Goal: Task Accomplishment & Management: Manage account settings

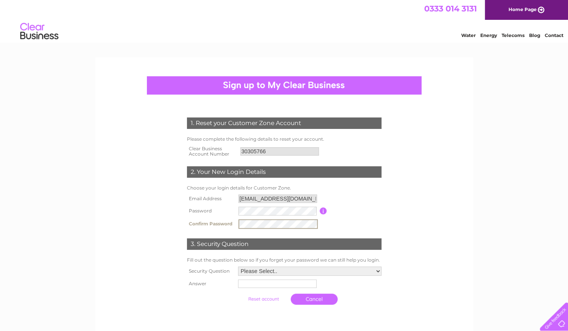
click at [286, 269] on select "Please Select.. In what town or city was your first job? In what town or city d…" at bounding box center [309, 271] width 143 height 9
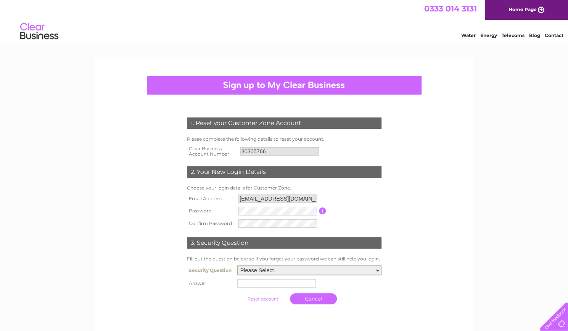
select select "1"
click at [237, 266] on select "Please Select.. In what town or city was your first job? In what town or city d…" at bounding box center [309, 270] width 144 height 10
click at [247, 280] on td at bounding box center [309, 283] width 148 height 12
click at [244, 279] on input "text" at bounding box center [277, 282] width 79 height 9
type input "kilmarnock"
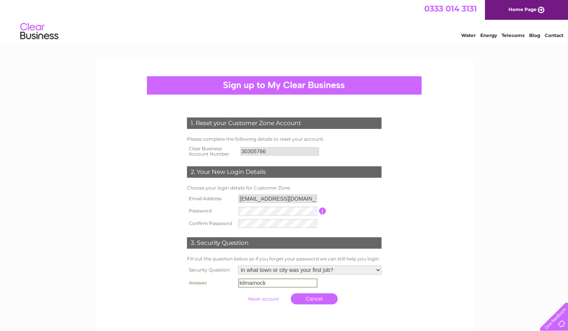
click at [314, 299] on link "Cancel" at bounding box center [314, 298] width 47 height 11
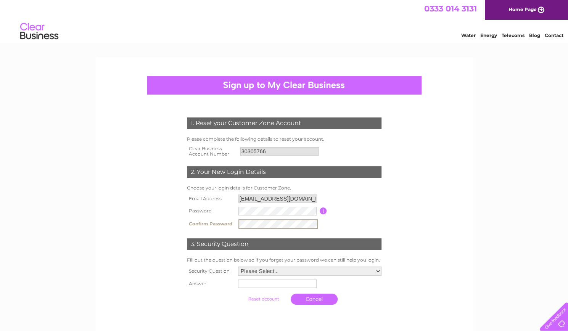
click at [295, 271] on select "Please Select.. In what town or city was your first job? In what town or city d…" at bounding box center [309, 271] width 143 height 9
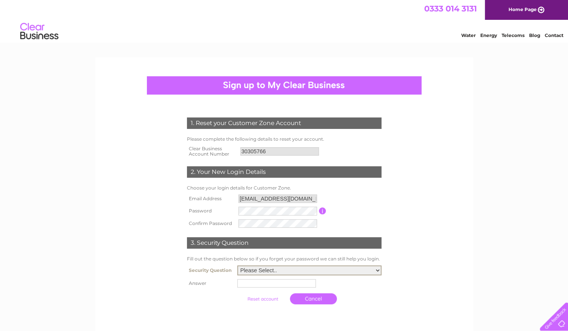
select select "1"
click at [237, 266] on select "Please Select.. In what town or city was your first job? In what town or city d…" at bounding box center [309, 270] width 144 height 10
click at [264, 285] on input "text" at bounding box center [277, 282] width 79 height 9
type input "kilmarnock"
click at [240, 294] on input "submit" at bounding box center [263, 299] width 47 height 11
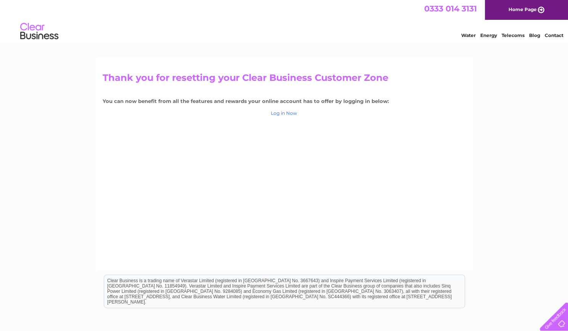
click at [286, 111] on link "Log in Now" at bounding box center [284, 113] width 26 height 6
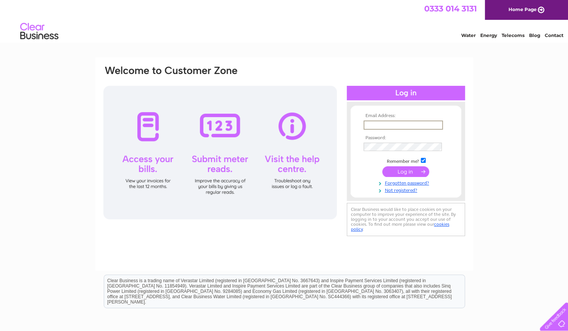
click at [372, 122] on input "text" at bounding box center [402, 125] width 79 height 9
type input "[EMAIL_ADDRESS][DOMAIN_NAME]"
click at [382, 167] on input "submit" at bounding box center [405, 172] width 47 height 11
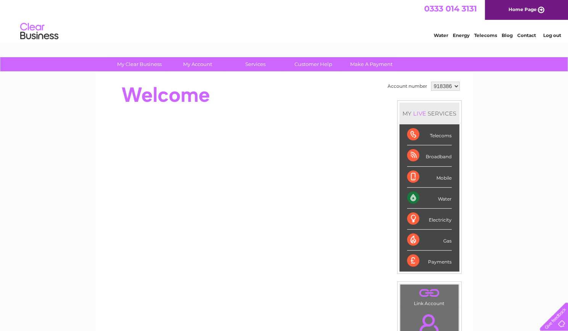
click at [456, 84] on select "918386" at bounding box center [445, 86] width 29 height 9
click at [455, 85] on select "918386" at bounding box center [445, 86] width 29 height 9
click at [453, 86] on select "918386" at bounding box center [445, 86] width 29 height 9
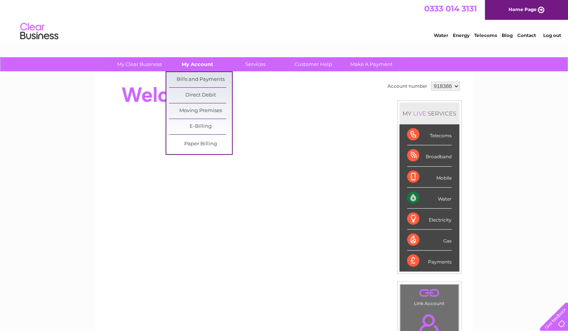
click at [203, 64] on link "My Account" at bounding box center [197, 64] width 63 height 14
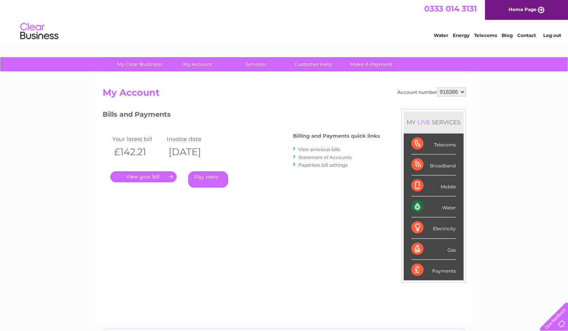
click at [461, 93] on select "918386" at bounding box center [451, 91] width 29 height 9
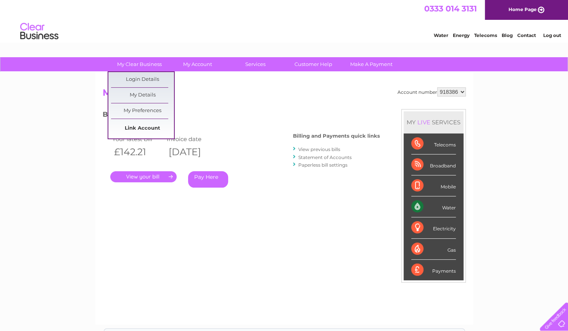
click at [148, 127] on link "Link Account" at bounding box center [142, 128] width 63 height 15
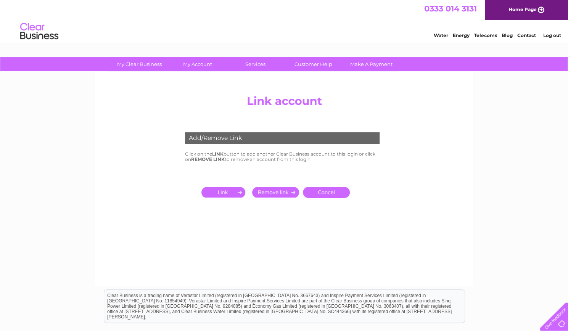
click at [219, 194] on input "submit" at bounding box center [224, 192] width 47 height 11
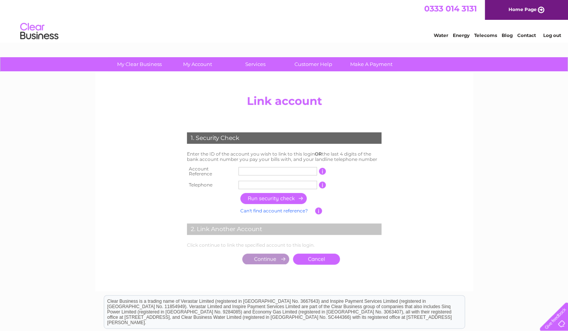
click at [243, 170] on input "text" at bounding box center [277, 171] width 79 height 8
click at [369, 188] on td "1 of the landline telephone numbers you have given us" at bounding box center [354, 185] width 57 height 12
click at [552, 36] on link "Log out" at bounding box center [552, 35] width 18 height 6
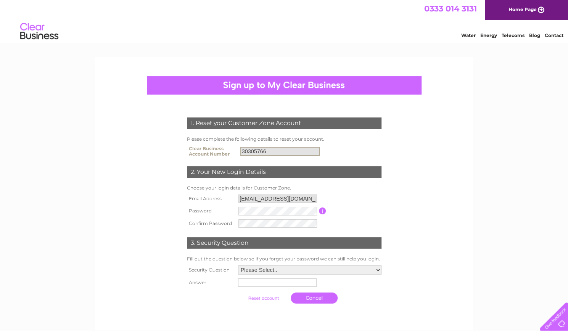
click at [276, 153] on input "30305766" at bounding box center [279, 151] width 79 height 9
drag, startPoint x: 276, startPoint y: 153, endPoint x: 204, endPoint y: 148, distance: 71.8
click at [205, 149] on tr "Clear Business Account Number 30305766" at bounding box center [284, 151] width 198 height 15
click at [408, 146] on form "1. Reset your Customer Zone Account Please complete the following details to re…" at bounding box center [284, 212] width 363 height 220
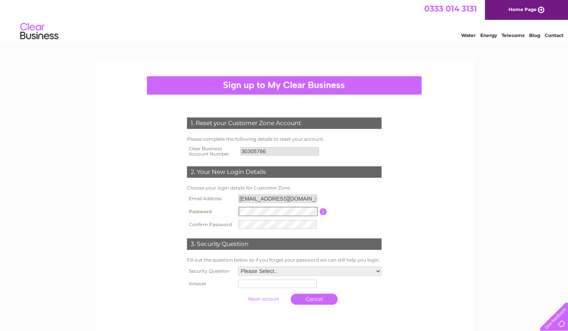
click at [156, 203] on form "1. Reset your Customer Zone Account Please complete the following details to re…" at bounding box center [284, 213] width 363 height 222
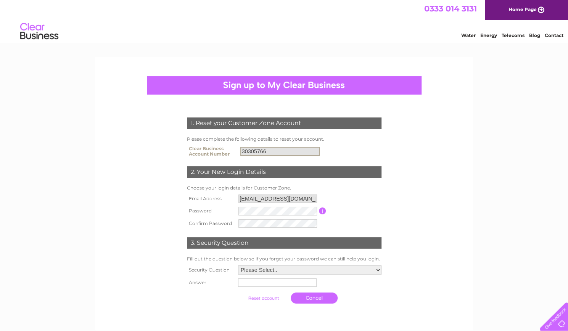
drag, startPoint x: 286, startPoint y: 150, endPoint x: 149, endPoint y: 148, distance: 137.3
click at [149, 148] on form "1. Reset your Customer Zone Account Please complete the following details to re…" at bounding box center [284, 212] width 363 height 220
click at [137, 174] on form "1. Reset your Customer Zone Account Please complete the following details to re…" at bounding box center [284, 212] width 363 height 220
drag, startPoint x: 278, startPoint y: 152, endPoint x: 146, endPoint y: 155, distance: 132.0
click at [146, 155] on form "1. Reset your Customer Zone Account Please complete the following details to re…" at bounding box center [284, 212] width 363 height 220
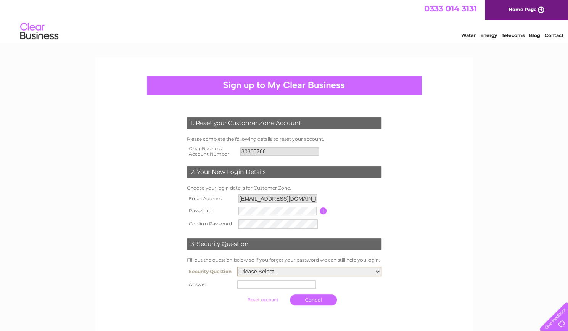
click at [321, 270] on select "Please Select.. In what town or city was your first job? In what town or city d…" at bounding box center [309, 272] width 144 height 10
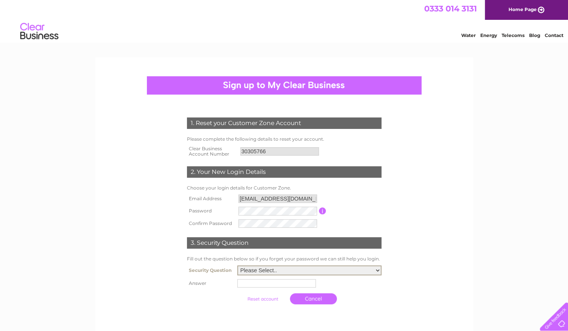
select select "1"
click at [237, 266] on select "Please Select.. In what town or city was your first job? In what town or city d…" at bounding box center [309, 270] width 144 height 10
click at [275, 284] on input "text" at bounding box center [276, 283] width 79 height 8
type input "kilmarnock"
click at [240, 294] on input "submit" at bounding box center [263, 299] width 47 height 11
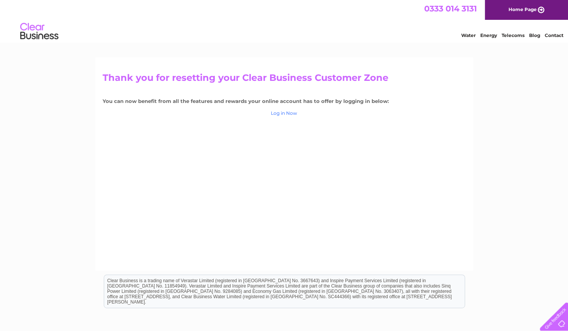
click at [283, 112] on link "Log in Now" at bounding box center [284, 113] width 26 height 6
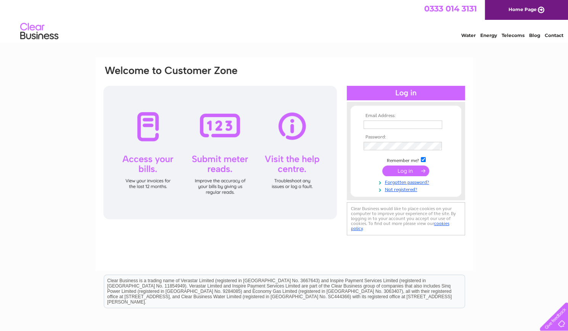
click at [375, 123] on input "text" at bounding box center [402, 125] width 79 height 8
type input "kzoffice27@gmail.com"
click at [382, 167] on input "submit" at bounding box center [405, 172] width 47 height 11
click at [409, 174] on input "submit" at bounding box center [405, 172] width 47 height 11
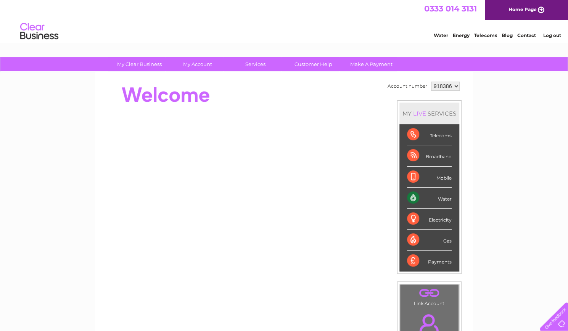
click at [456, 85] on select "918386" at bounding box center [445, 86] width 29 height 9
click at [18, 177] on div "My Clear Business Login Details My Details My Preferences Link Account My Accou…" at bounding box center [284, 271] width 568 height 429
click at [455, 84] on select "918386" at bounding box center [445, 86] width 29 height 9
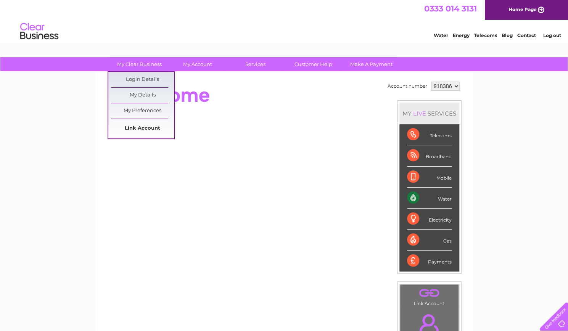
click at [139, 126] on link "Link Account" at bounding box center [142, 128] width 63 height 15
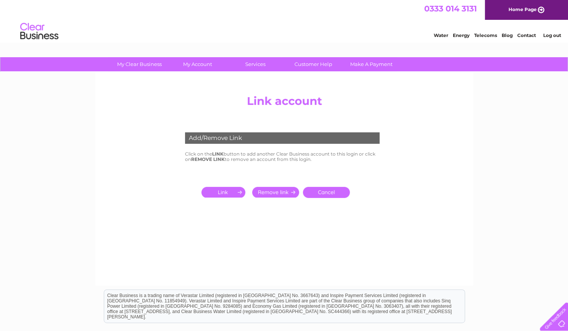
click at [227, 193] on input "submit" at bounding box center [224, 192] width 47 height 11
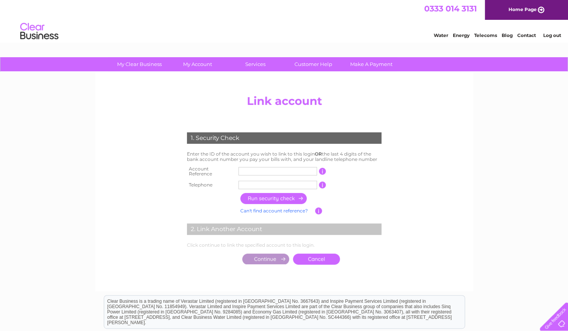
click at [247, 169] on input "text" at bounding box center [277, 171] width 79 height 8
type input "30304075"
click at [242, 184] on input "text" at bounding box center [277, 185] width 79 height 8
type input "07904521669"
click at [268, 194] on input "button" at bounding box center [273, 198] width 67 height 11
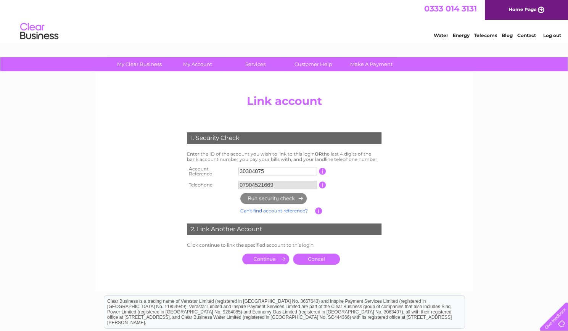
click at [272, 256] on input "submit" at bounding box center [265, 259] width 47 height 11
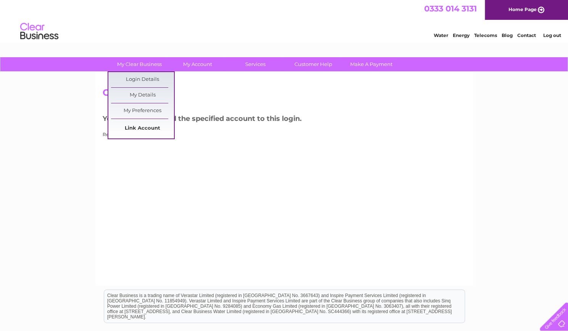
click at [131, 127] on link "Link Account" at bounding box center [142, 128] width 63 height 15
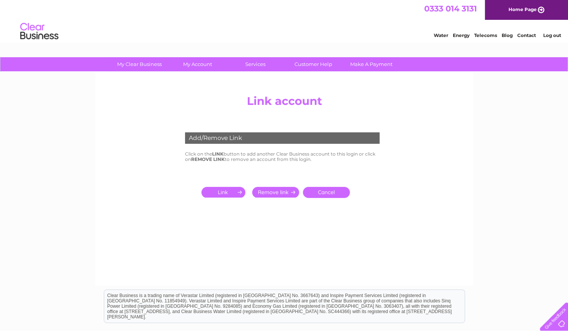
click at [221, 194] on input "submit" at bounding box center [224, 192] width 47 height 11
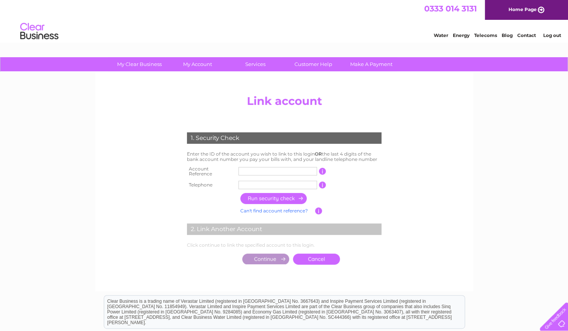
click at [246, 169] on input "text" at bounding box center [277, 171] width 79 height 8
click at [259, 170] on input "text" at bounding box center [277, 171] width 79 height 8
type input "30305766"
click at [250, 183] on input "text" at bounding box center [277, 185] width 79 height 8
click at [259, 198] on input "button" at bounding box center [273, 198] width 67 height 11
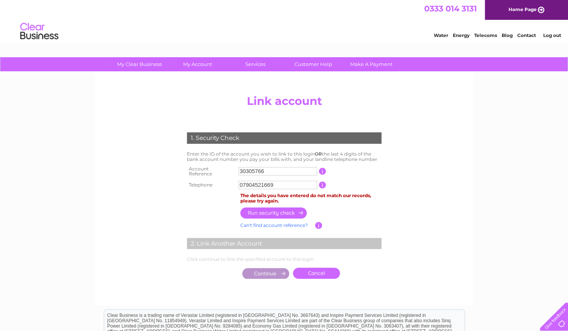
drag, startPoint x: 282, startPoint y: 185, endPoint x: 132, endPoint y: 187, distance: 150.3
click at [132, 187] on center "Add/Remove Link Click on the LINK button to add another Clear Business account …" at bounding box center [284, 194] width 363 height 207
type input "07876493999"
click at [285, 209] on input "button" at bounding box center [273, 212] width 67 height 11
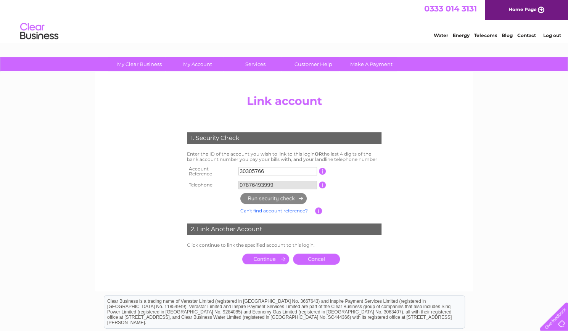
click at [268, 254] on input "submit" at bounding box center [265, 259] width 47 height 11
